Goal: Task Accomplishment & Management: Complete application form

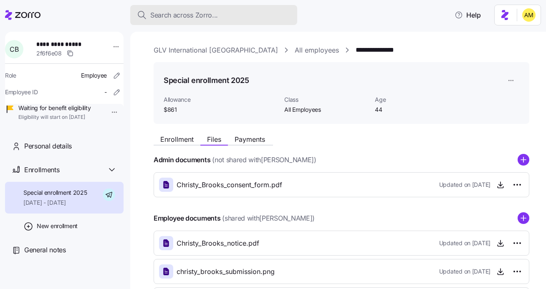
scroll to position [45, 0]
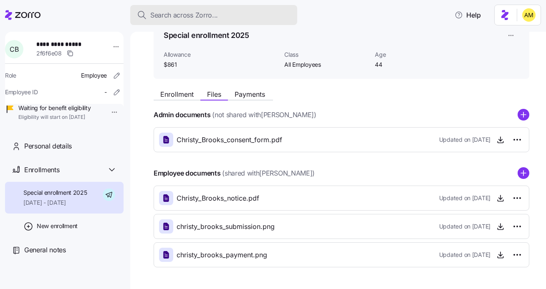
click at [201, 13] on span "Search across Zorro..." at bounding box center [184, 15] width 68 height 10
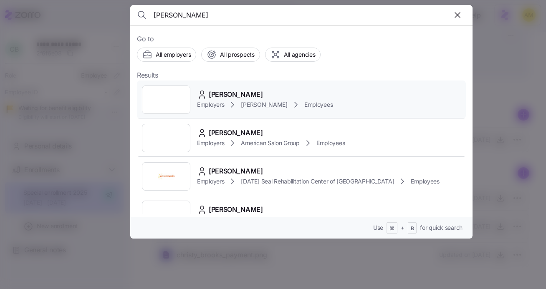
type input "[PERSON_NAME]"
click at [221, 99] on span "[PERSON_NAME]" at bounding box center [236, 94] width 54 height 10
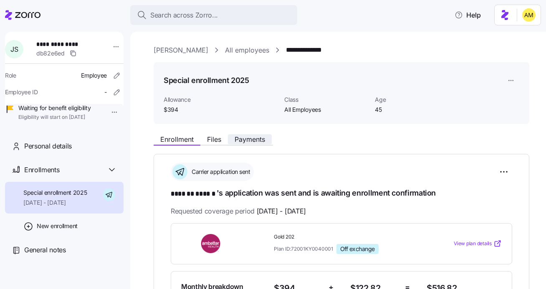
click at [244, 140] on span "Payments" at bounding box center [250, 139] width 30 height 7
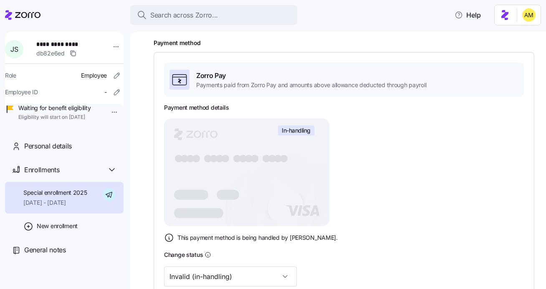
scroll to position [66, 0]
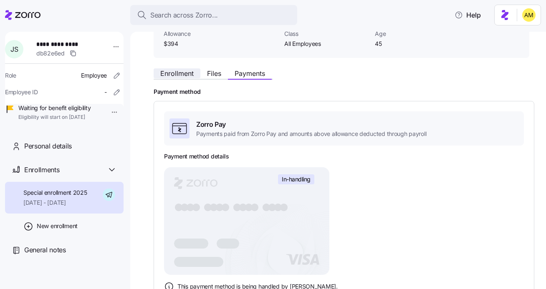
click at [167, 76] on span "Enrollment" at bounding box center [176, 73] width 33 height 7
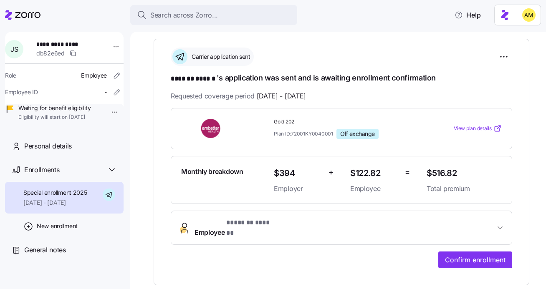
scroll to position [208, 0]
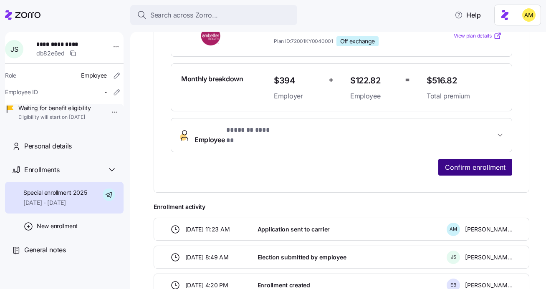
click at [468, 164] on span "Confirm enrollment" at bounding box center [475, 167] width 61 height 10
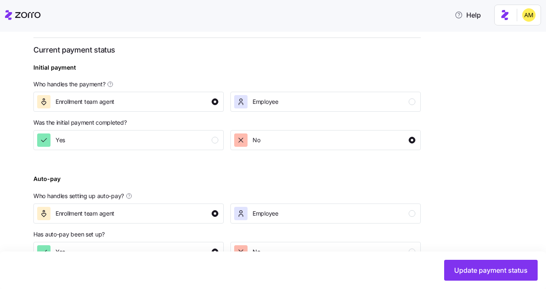
scroll to position [312, 0]
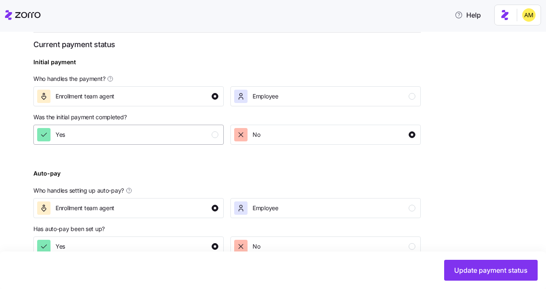
click at [160, 133] on div "Yes" at bounding box center [127, 134] width 181 height 13
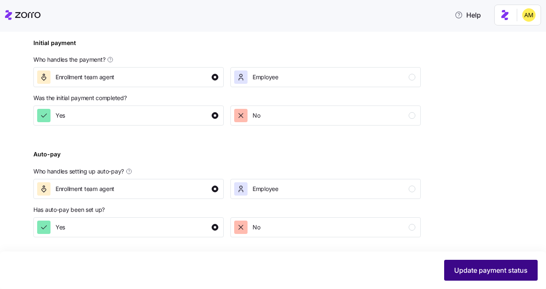
click at [457, 269] on span "Update payment status" at bounding box center [491, 271] width 74 height 10
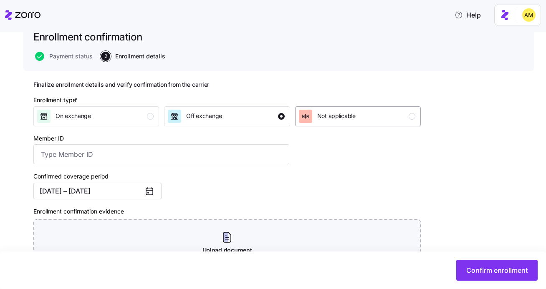
scroll to position [65, 0]
